Goal: Information Seeking & Learning: Learn about a topic

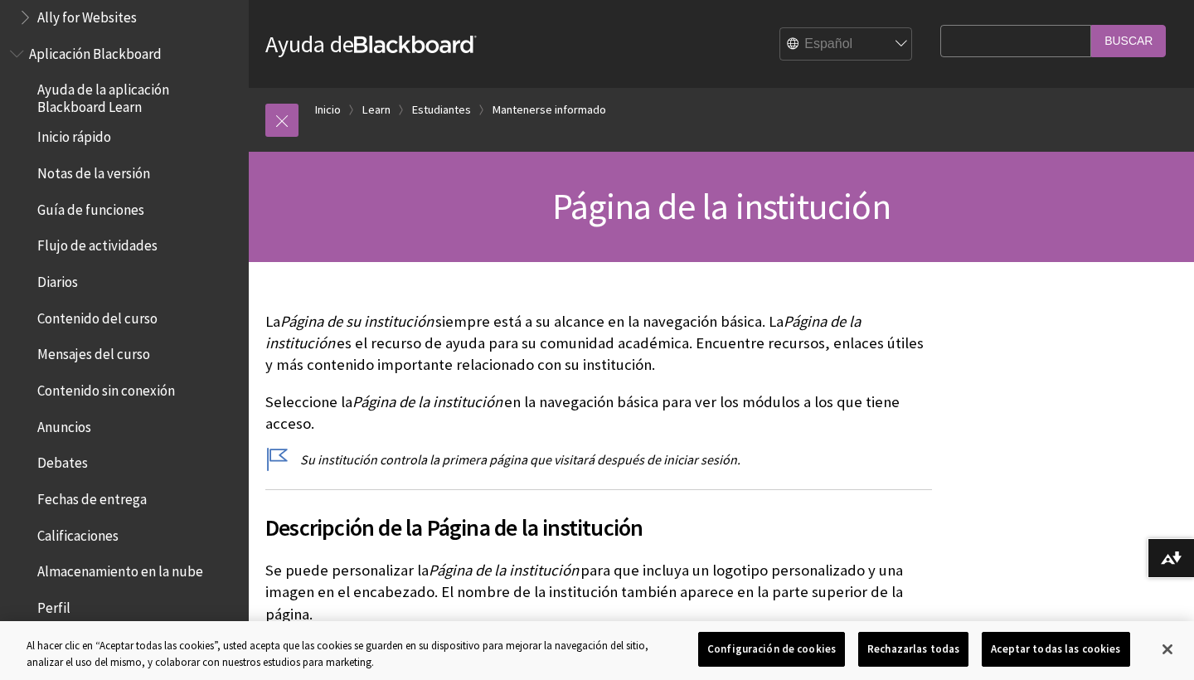
scroll to position [80, 0]
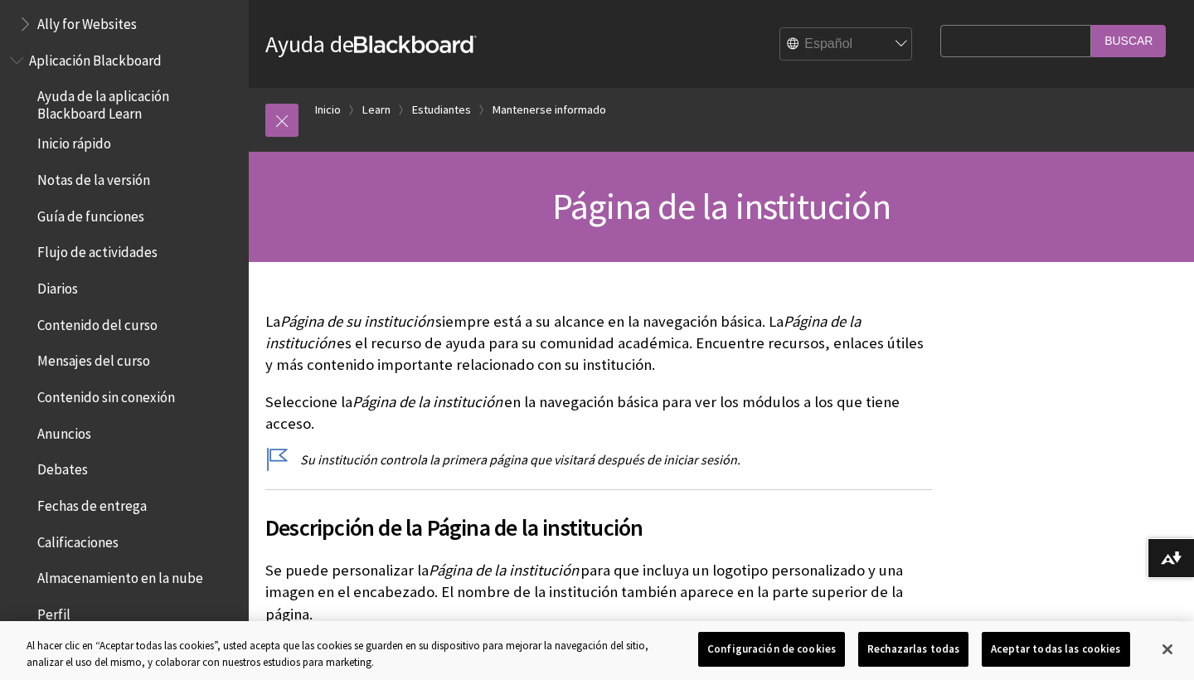
click at [102, 536] on span "Calificaciones" at bounding box center [77, 539] width 81 height 22
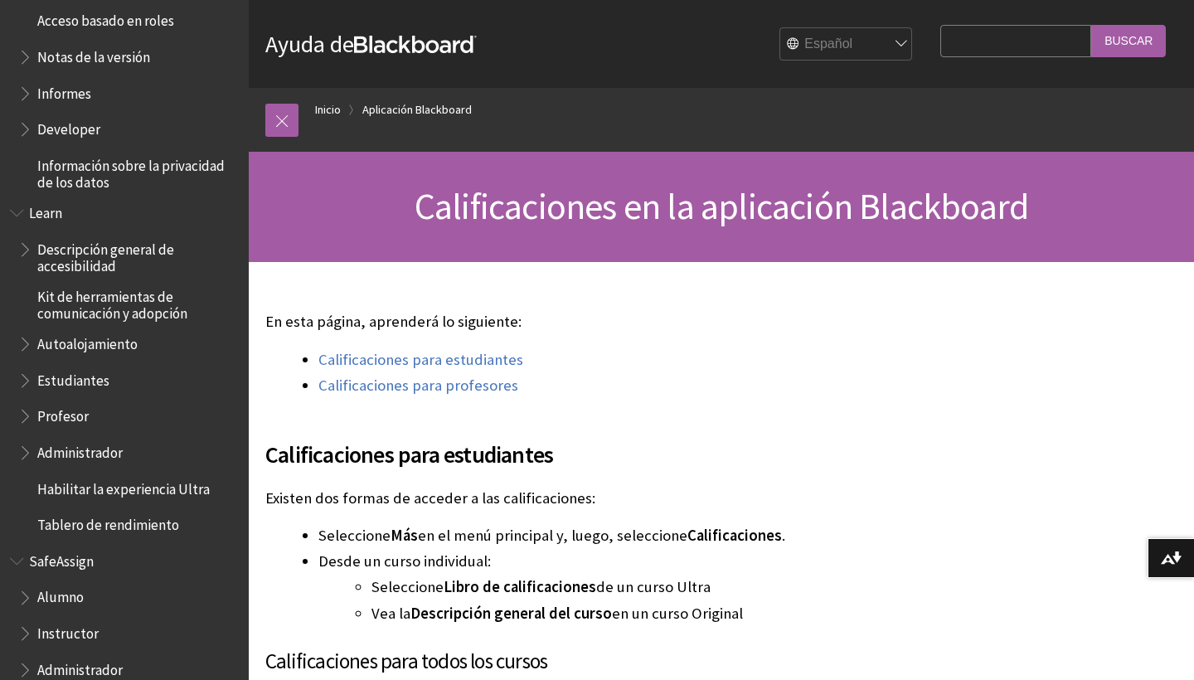
scroll to position [1070, 0]
click at [89, 369] on span "Estudiantes" at bounding box center [73, 380] width 72 height 22
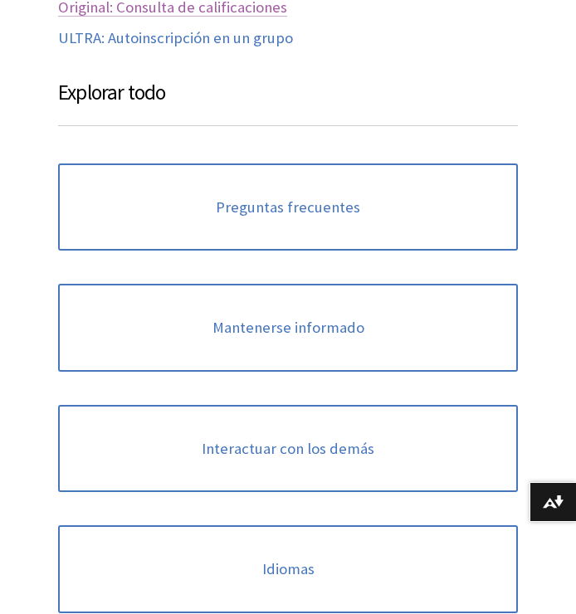
scroll to position [1684, 0]
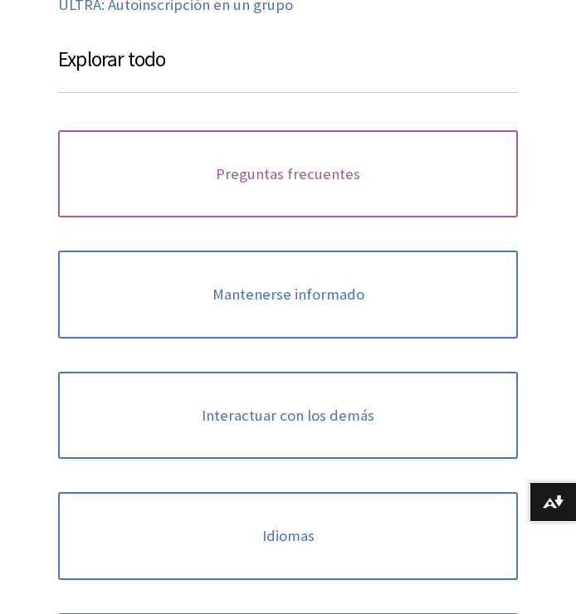
click at [182, 130] on link "Preguntas frecuentes" at bounding box center [287, 174] width 459 height 88
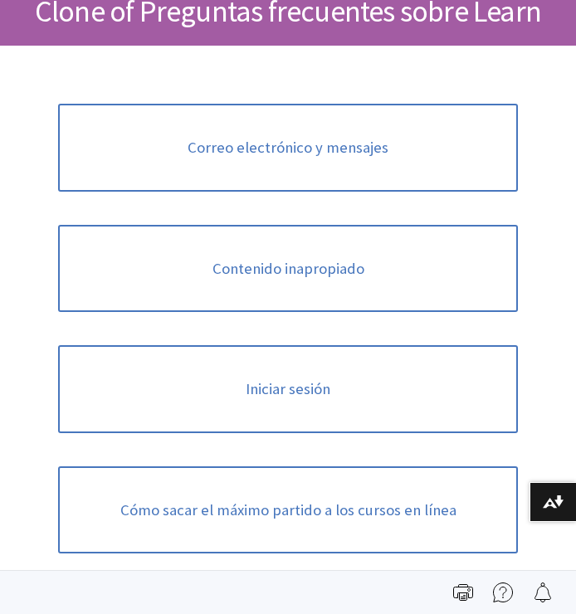
scroll to position [71, 0]
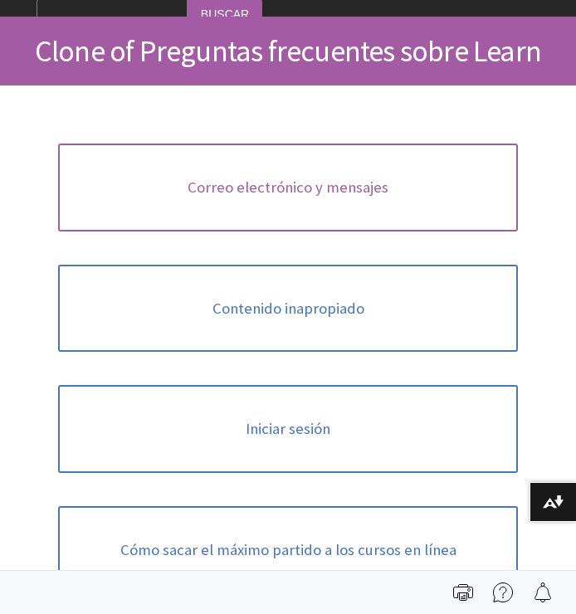
click at [223, 204] on link "Correo electrónico y mensajes" at bounding box center [287, 187] width 459 height 88
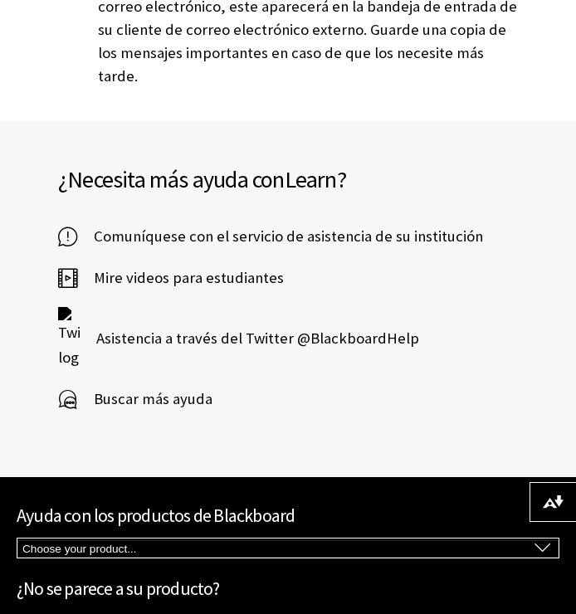
scroll to position [1859, 0]
